Goal: Task Accomplishment & Management: Manage account settings

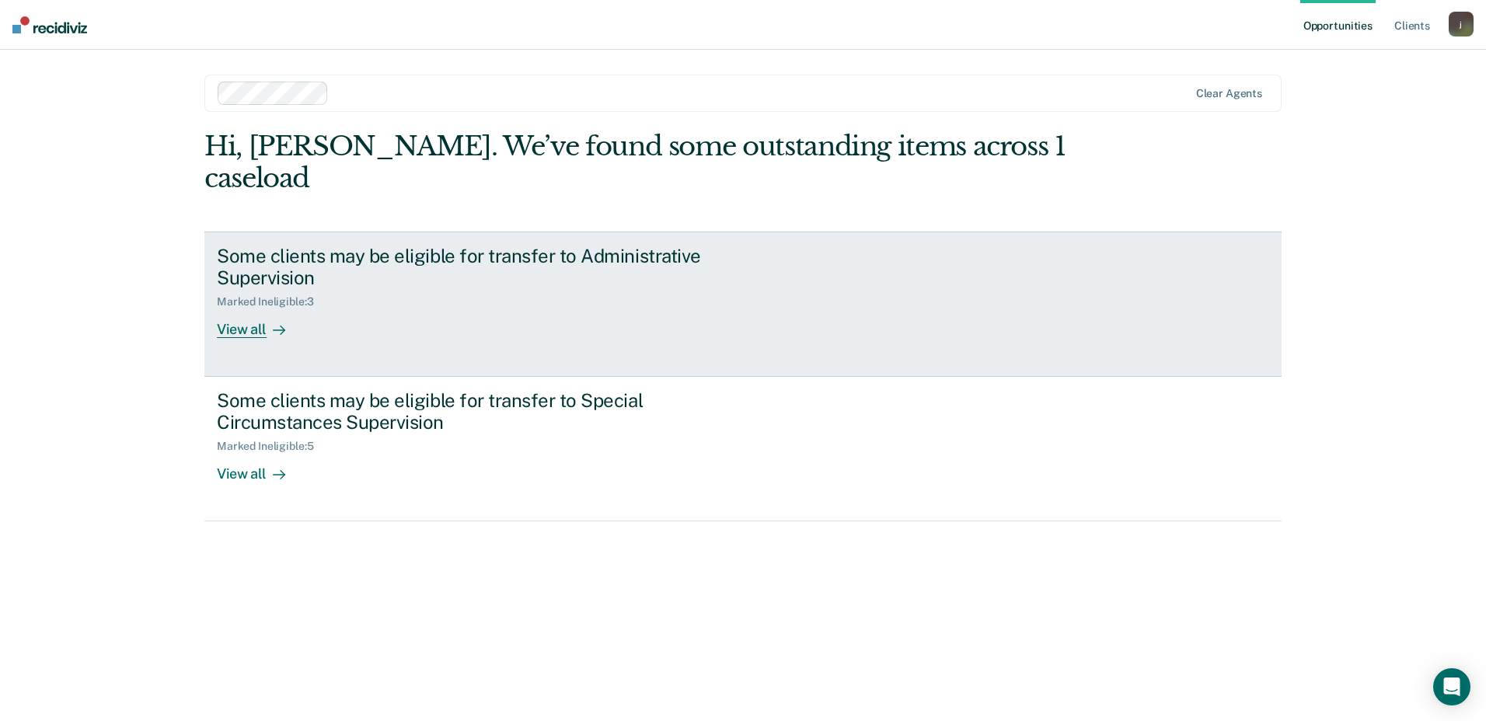
click at [447, 245] on div "Some clients may be eligible for transfer to Administrative Supervision" at bounding box center [489, 267] width 545 height 45
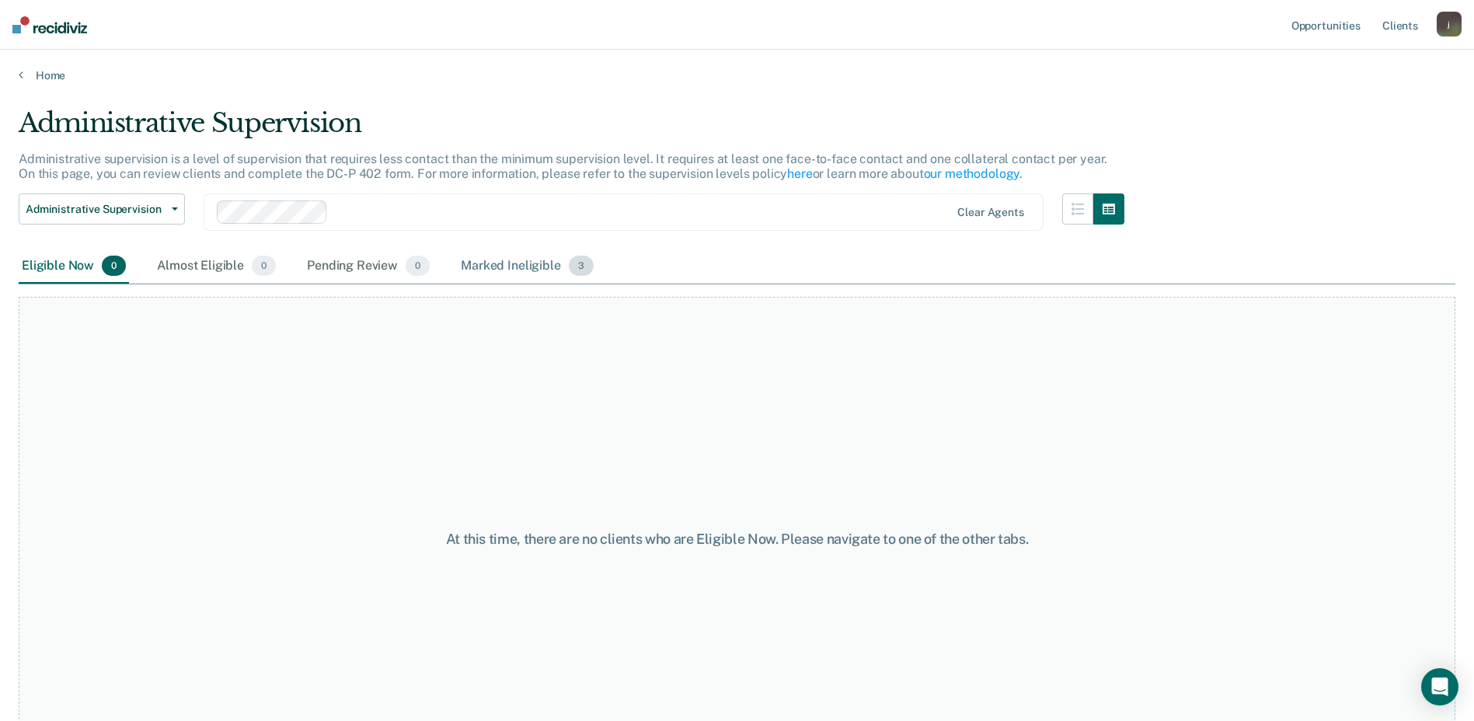
click at [533, 267] on div "Marked Ineligible 3" at bounding box center [527, 266] width 139 height 34
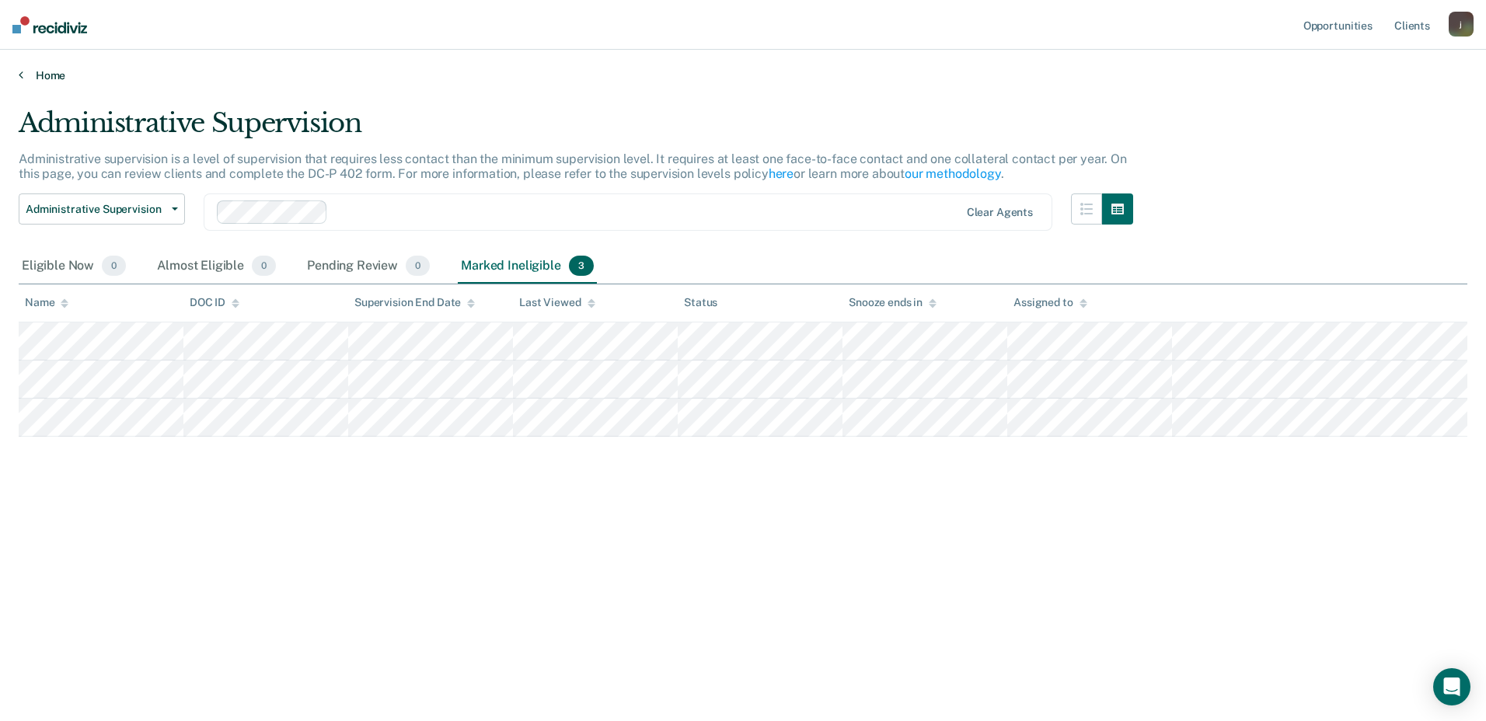
click at [52, 72] on link "Home" at bounding box center [743, 75] width 1448 height 14
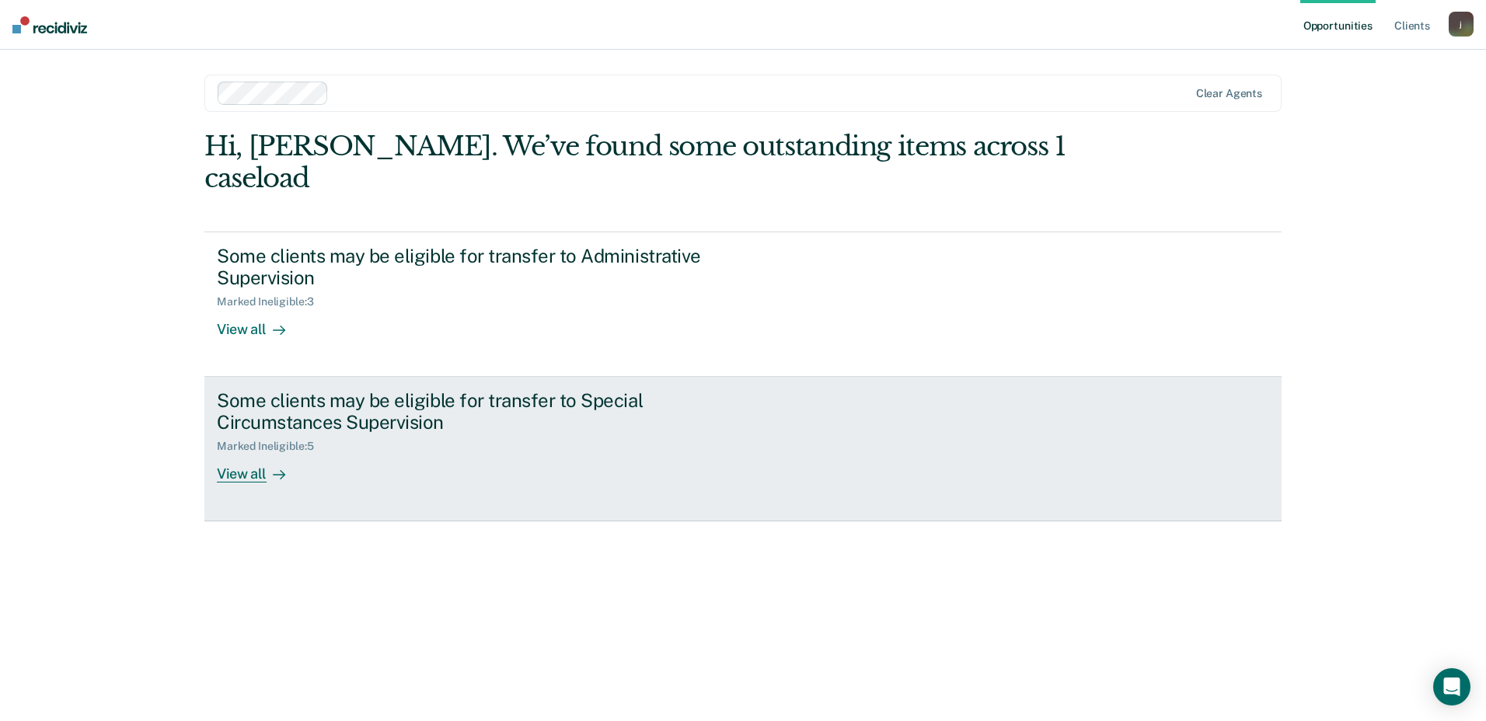
click at [347, 389] on div "Some clients may be eligible for transfer to Special Circumstances Supervision" at bounding box center [489, 411] width 545 height 45
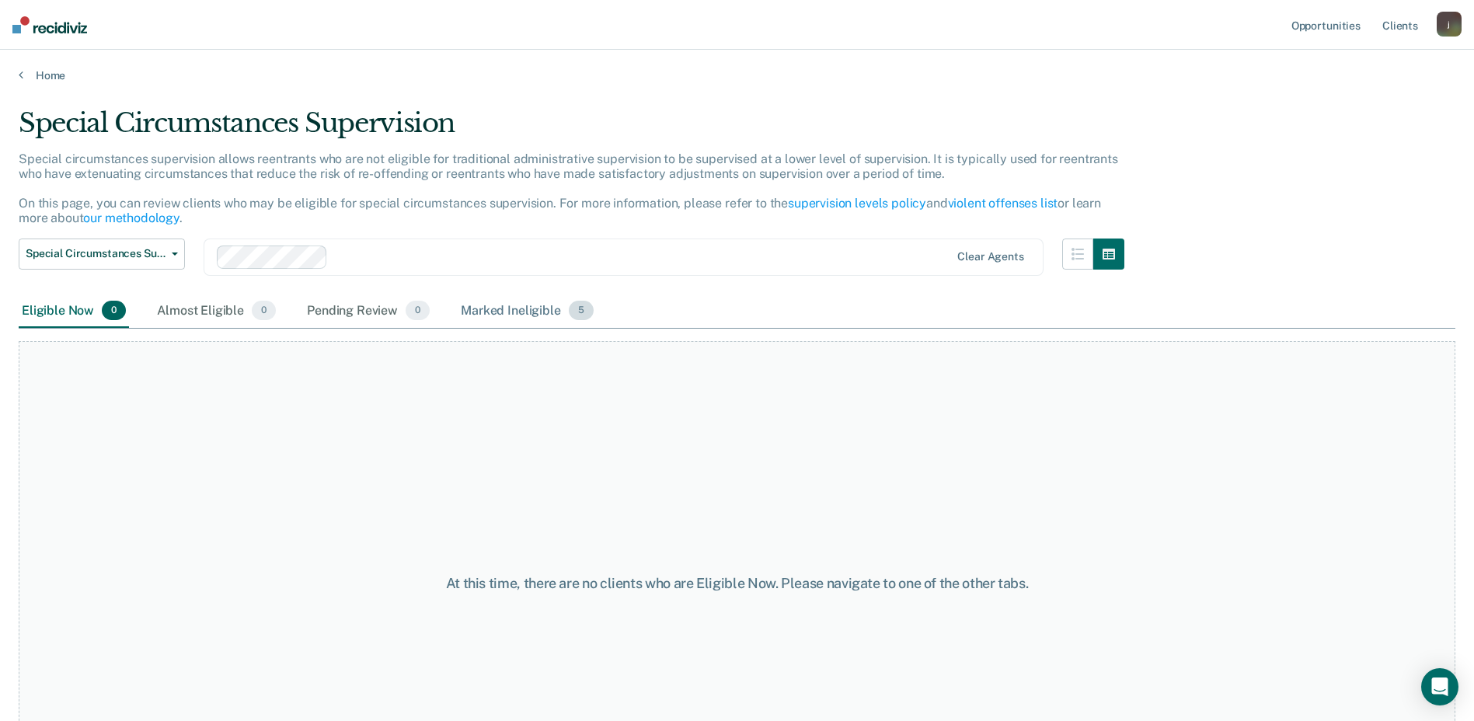
click at [528, 307] on div "Marked Ineligible 5" at bounding box center [527, 311] width 139 height 34
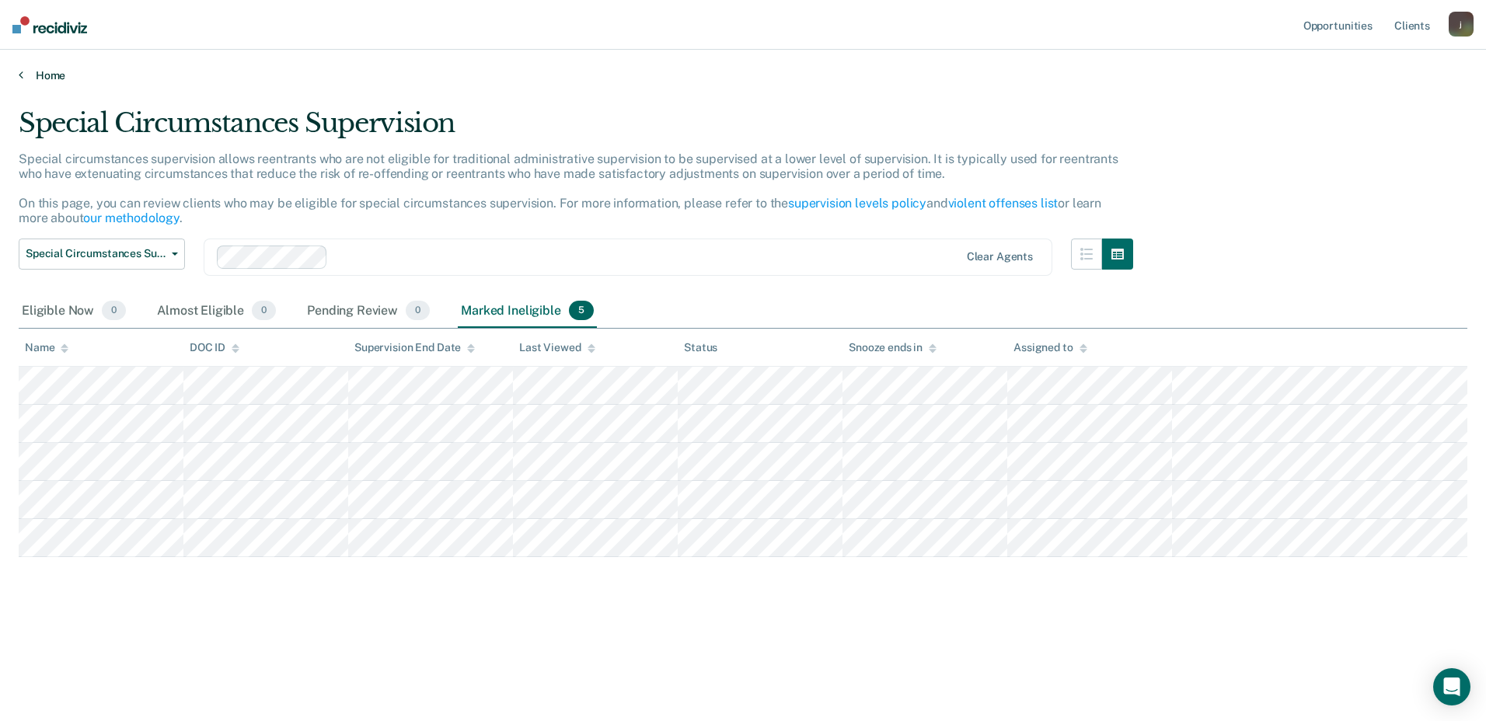
click at [57, 71] on link "Home" at bounding box center [743, 75] width 1448 height 14
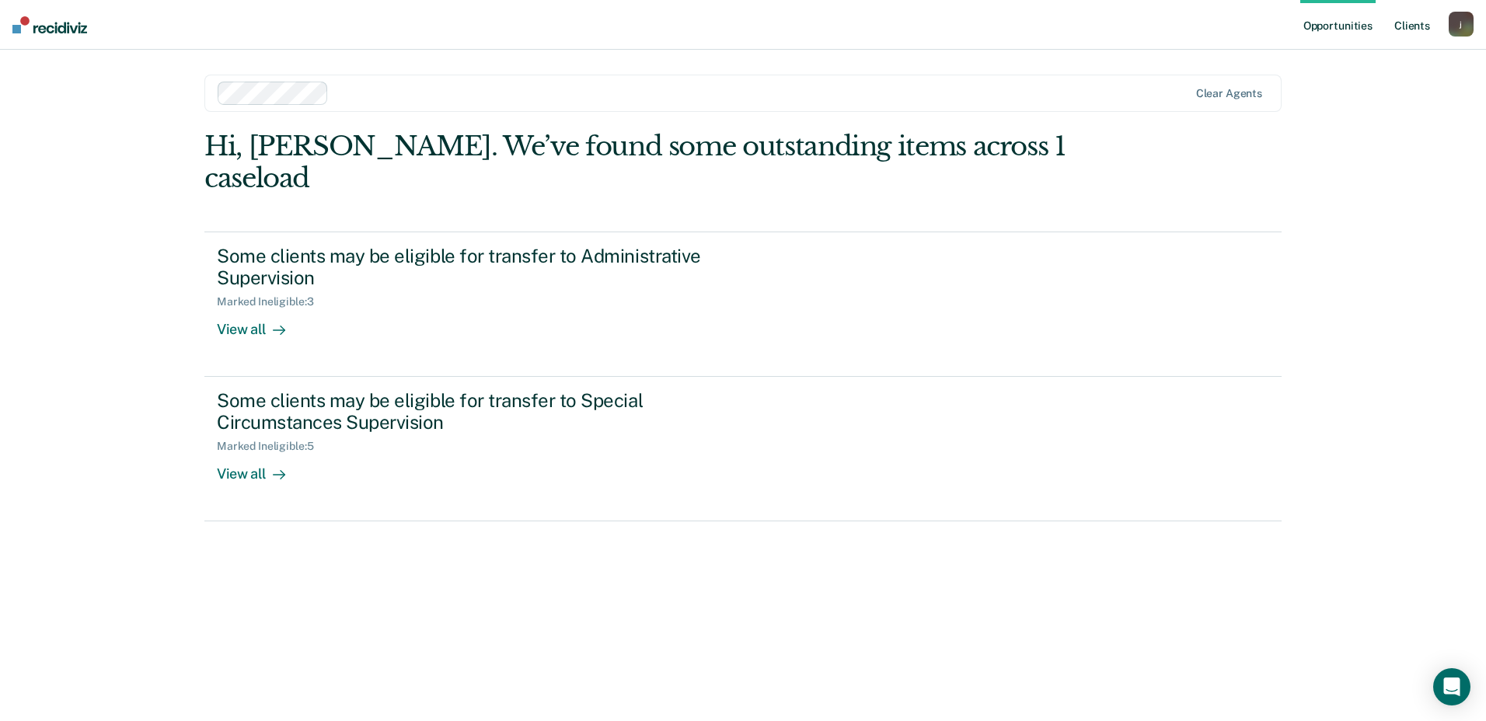
click at [1420, 26] on link "Client s" at bounding box center [1412, 25] width 42 height 50
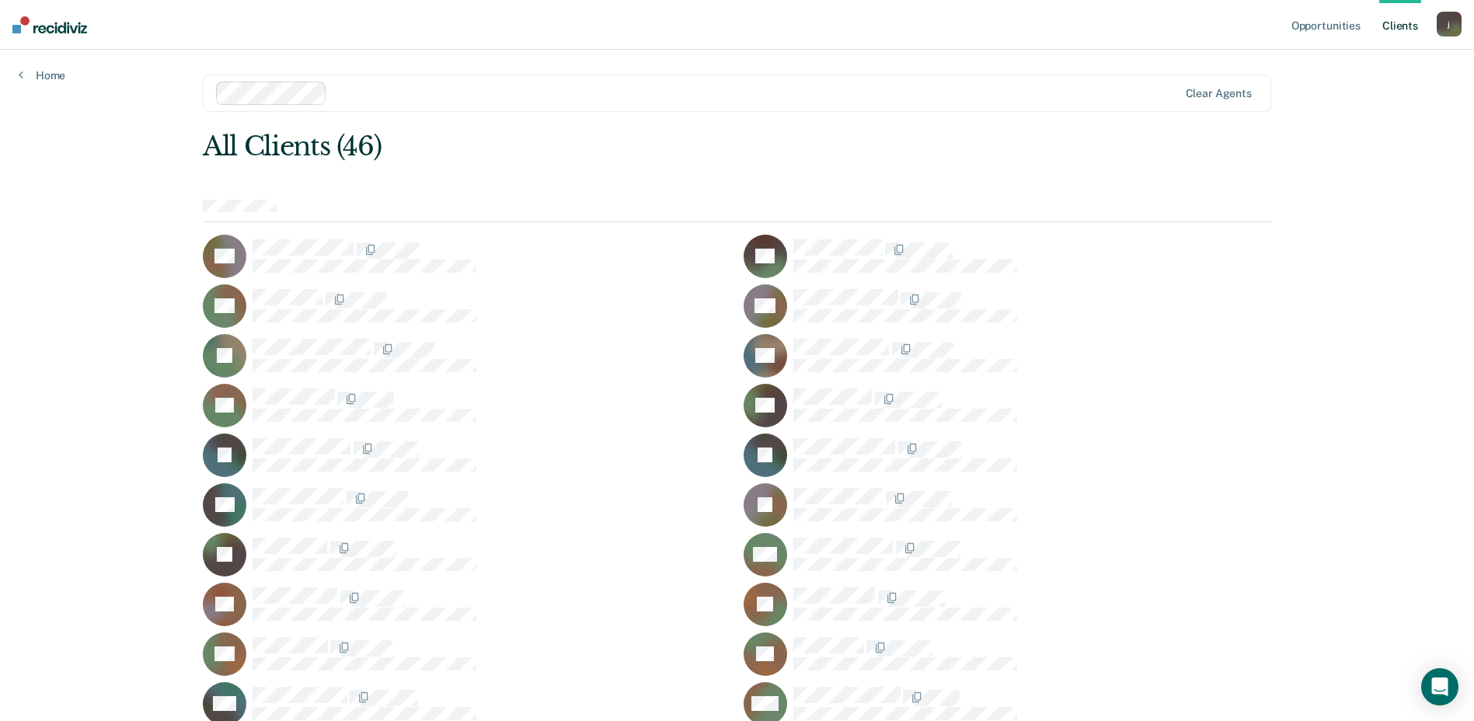
click at [1449, 24] on div "j" at bounding box center [1449, 24] width 25 height 25
click at [1346, 100] on link "Log Out" at bounding box center [1386, 102] width 125 height 13
